Goal: Find specific page/section: Find specific page/section

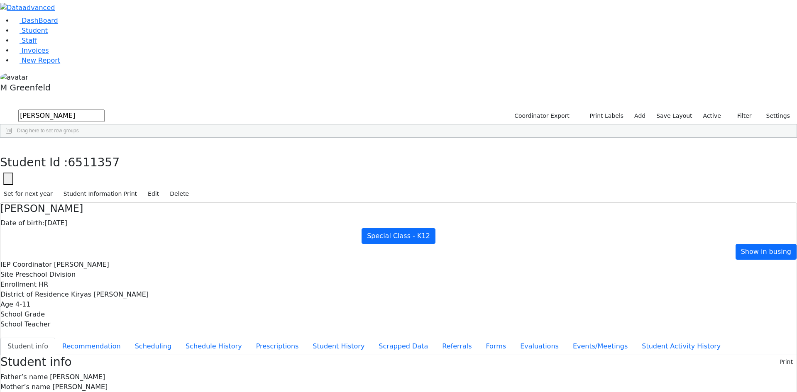
click at [165, 138] on div "Student Id : 6511357 Student Id 6511357 Cancel Save Set for next year Student I…" at bounding box center [398, 170] width 797 height 65
click at [48, 34] on link "Student" at bounding box center [30, 31] width 34 height 8
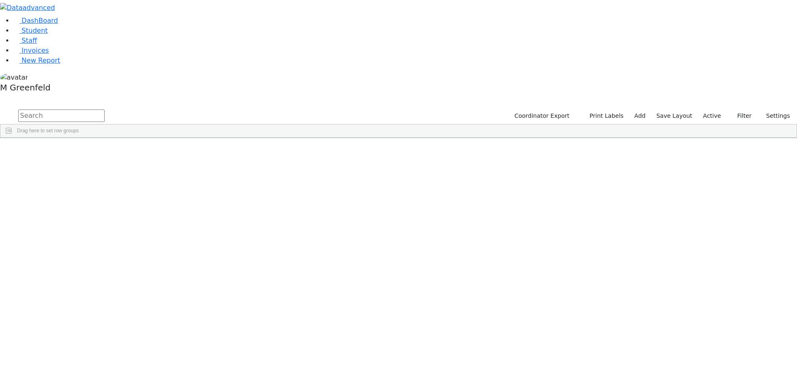
click at [105, 110] on input "text" at bounding box center [61, 116] width 86 height 12
type input "Shmil"
click at [83, 152] on div "Stern" at bounding box center [64, 158] width 40 height 12
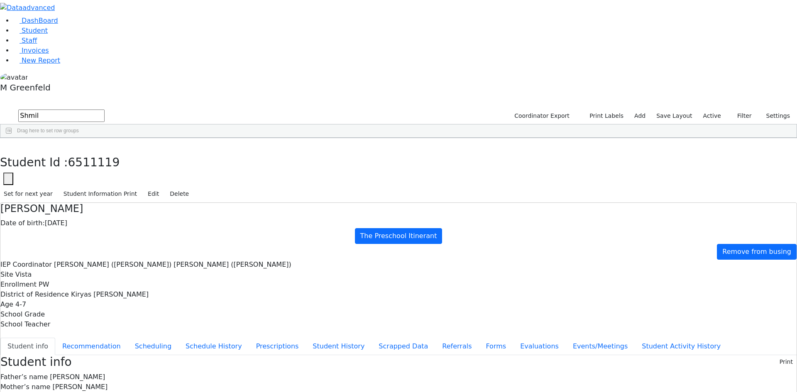
copy div "[EMAIL_ADDRESS][DOMAIN_NAME]"
click at [566, 338] on button "Events/Meetings" at bounding box center [600, 346] width 69 height 17
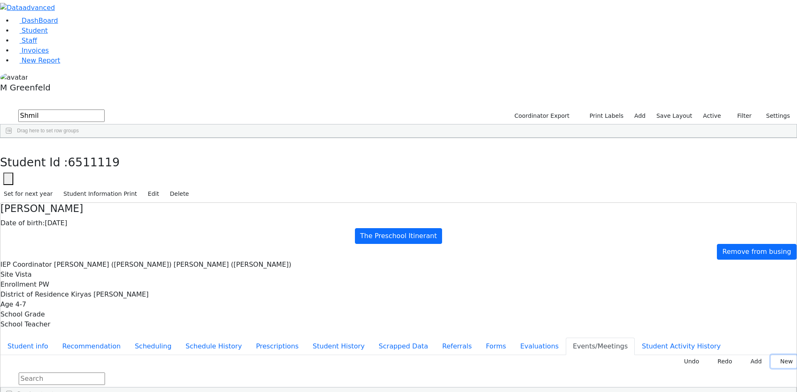
click at [775, 360] on icon at bounding box center [777, 361] width 4 height 3
type input "[DATE]"
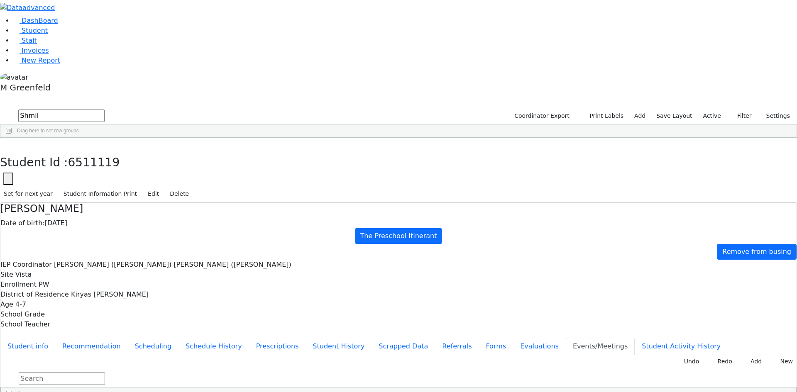
type input "S"
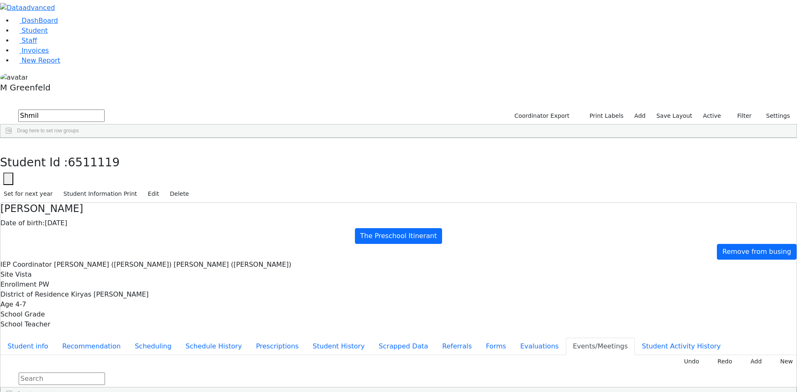
type input "Declines OT & Reduce SL"
click at [12, 138] on button "button" at bounding box center [6, 146] width 12 height 17
click at [105, 110] on input "Shmil" at bounding box center [61, 116] width 86 height 12
click at [105, 110] on input "Das" at bounding box center [61, 116] width 86 height 12
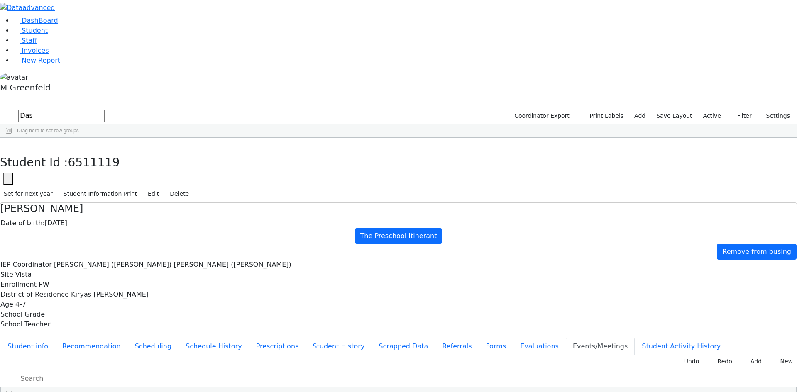
click at [105, 110] on input "Das" at bounding box center [61, 116] width 86 height 12
click at [120, 152] on div "[PERSON_NAME]" at bounding box center [100, 158] width 40 height 12
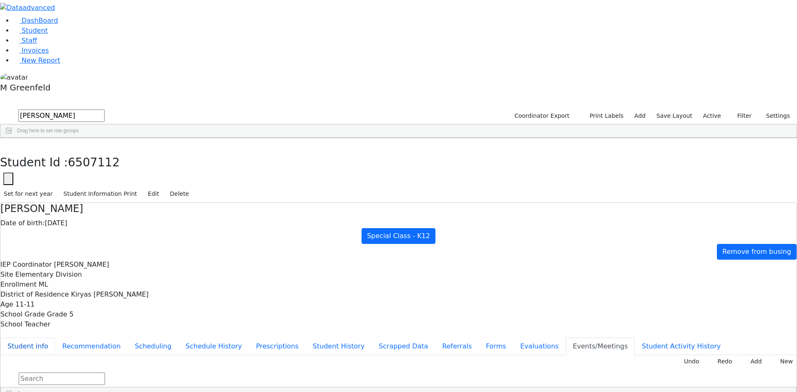
click at [55, 338] on button "Student info" at bounding box center [27, 346] width 55 height 17
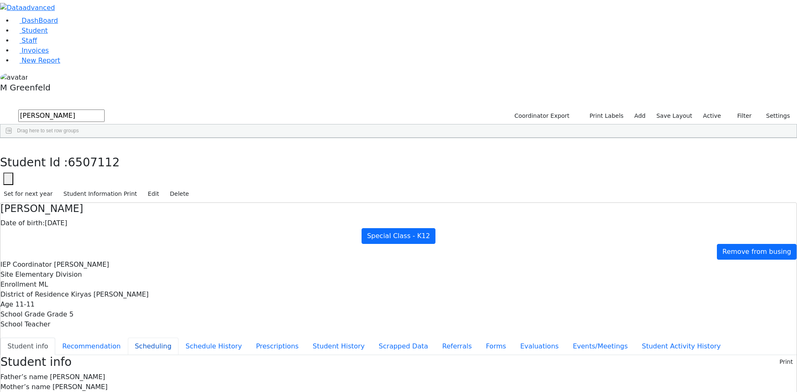
click at [179, 338] on button "Scheduling" at bounding box center [153, 346] width 51 height 17
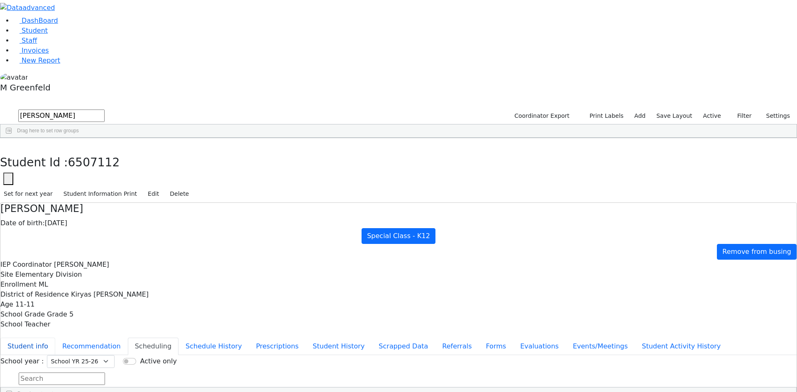
click at [55, 338] on button "Student info" at bounding box center [27, 346] width 55 height 17
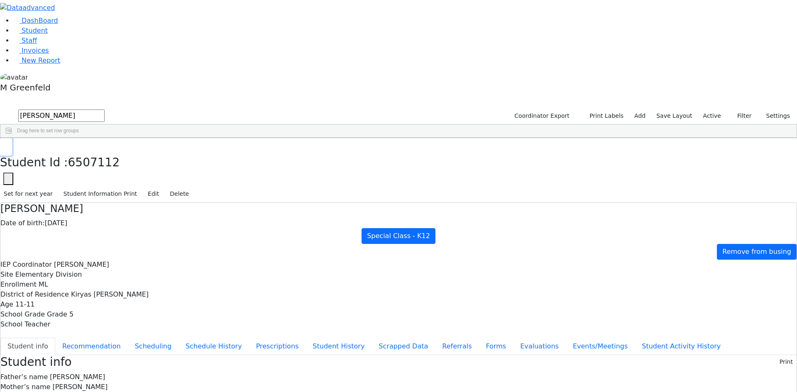
click at [12, 138] on button "button" at bounding box center [6, 146] width 12 height 17
drag, startPoint x: 151, startPoint y: 31, endPoint x: 69, endPoint y: 39, distance: 82.1
click at [69, 39] on div "DashBoard Student Staff Invoices New Report 6" at bounding box center [398, 390] width 797 height 781
click at [105, 110] on input "[PERSON_NAME]" at bounding box center [61, 116] width 86 height 12
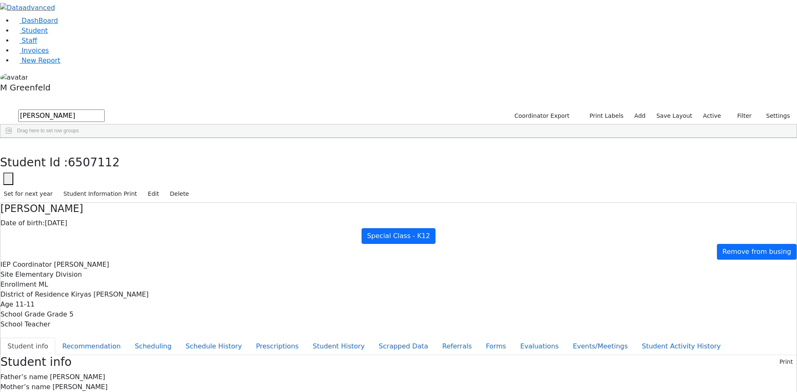
click at [105, 110] on input "[PERSON_NAME]" at bounding box center [61, 116] width 86 height 12
click at [105, 110] on input "Yakov" at bounding box center [61, 116] width 86 height 12
type input "[PERSON_NAME] la"
